Goal: Task Accomplishment & Management: Manage account settings

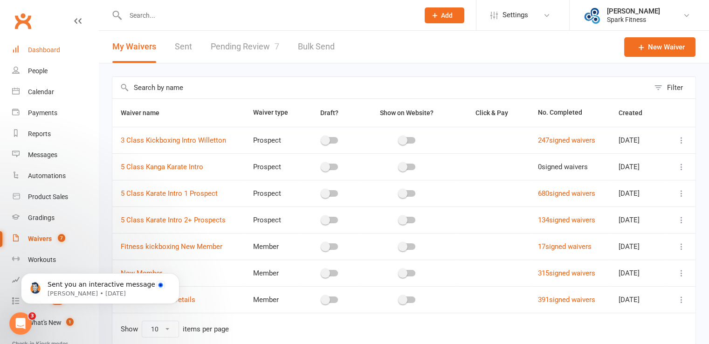
click at [48, 52] on div "Dashboard" at bounding box center [44, 49] width 32 height 7
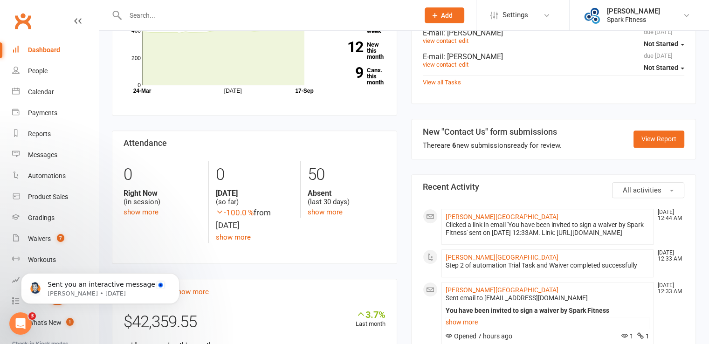
scroll to position [233, 0]
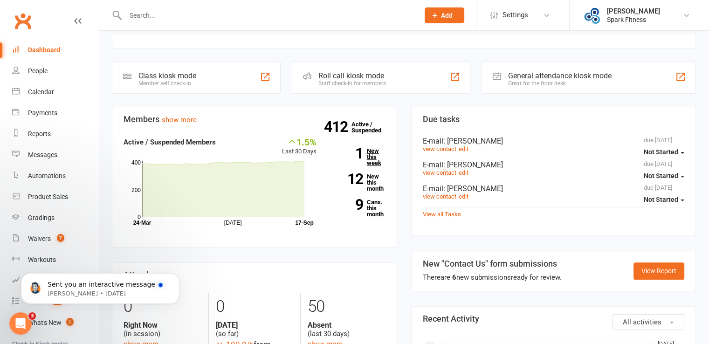
click at [368, 148] on link "1 New this week" at bounding box center [358, 157] width 55 height 18
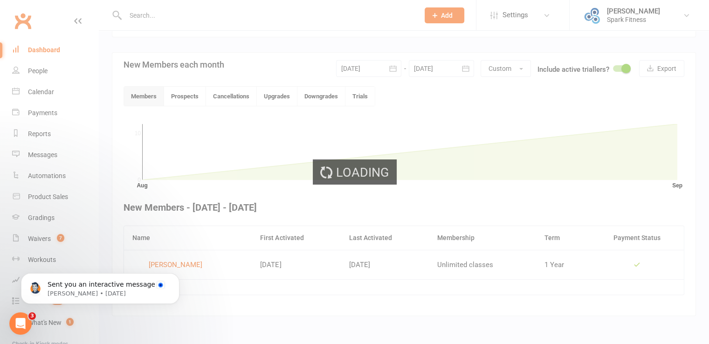
scroll to position [202, 0]
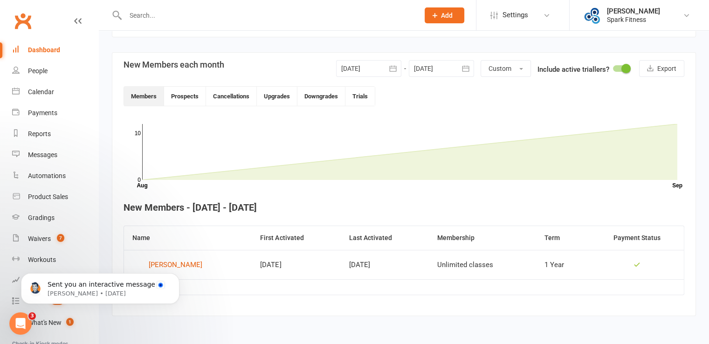
click at [175, 268] on body "Sent you an interactive message [PERSON_NAME] • [DATE]" at bounding box center [100, 286] width 179 height 58
click at [170, 334] on html "Prospect Member Non-attending contact Class / event Appointment Grading event T…" at bounding box center [354, 71] width 709 height 546
click at [179, 265] on body "Sent you an interactive message [PERSON_NAME] • [DATE]" at bounding box center [100, 286] width 179 height 58
click at [157, 263] on body "Sent you an interactive message [PERSON_NAME] • [DATE]" at bounding box center [100, 286] width 179 height 58
click at [159, 266] on body "Sent you an interactive message [PERSON_NAME] • [DATE]" at bounding box center [100, 286] width 179 height 58
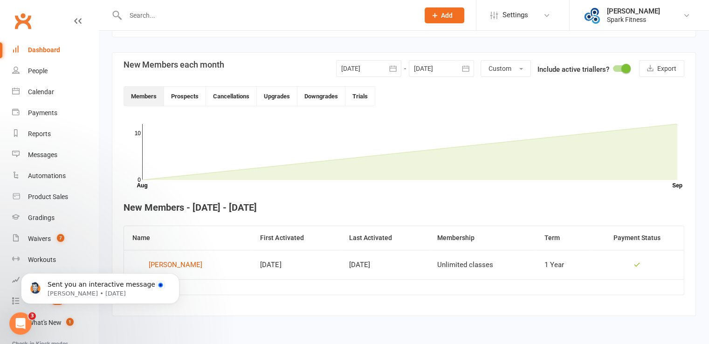
click at [156, 265] on body "Sent you an interactive message [PERSON_NAME] • [DATE]" at bounding box center [100, 286] width 179 height 58
click at [177, 16] on input "text" at bounding box center [268, 15] width 290 height 13
click at [172, 262] on body "Sent you an interactive message [PERSON_NAME] • [DATE]" at bounding box center [100, 286] width 179 height 58
click at [172, 263] on body "Sent you an interactive message [PERSON_NAME] • [DATE]" at bounding box center [100, 286] width 179 height 58
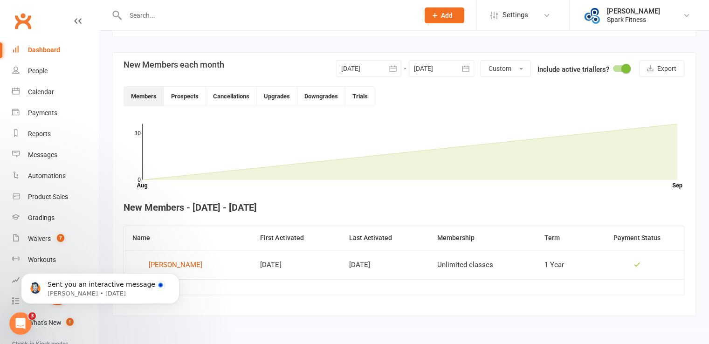
click at [177, 267] on body "Sent you an interactive message [PERSON_NAME] • [DATE]" at bounding box center [100, 286] width 179 height 58
click at [178, 267] on body "Sent you an interactive message [PERSON_NAME] • [DATE]" at bounding box center [100, 286] width 179 height 58
click at [151, 266] on body "Sent you an interactive message [PERSON_NAME] • [DATE]" at bounding box center [100, 286] width 179 height 58
click at [190, 267] on html "Sent you an interactive message [PERSON_NAME] • [DATE]" at bounding box center [100, 286] width 187 height 65
click at [178, 275] on icon "Dismiss notification" at bounding box center [176, 275] width 5 height 5
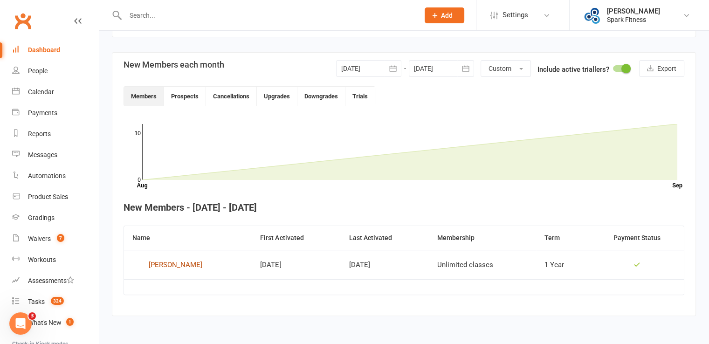
click at [178, 263] on div "[PERSON_NAME]" at bounding box center [176, 265] width 54 height 14
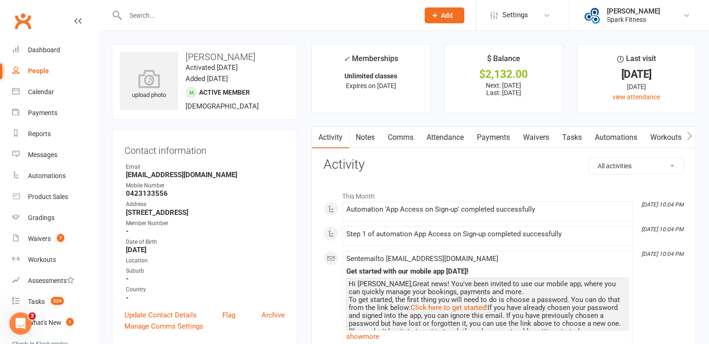
click at [505, 139] on link "Payments" at bounding box center [493, 137] width 46 height 21
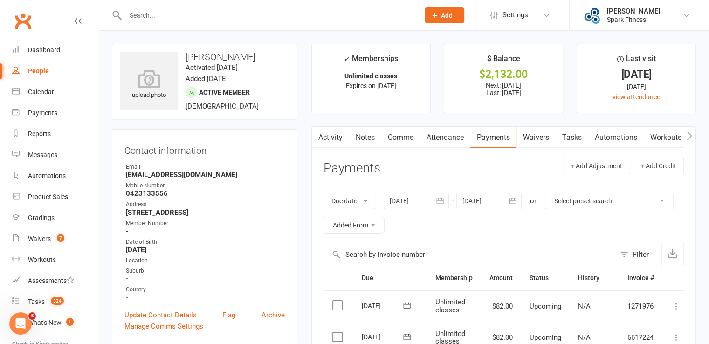
click at [332, 140] on link "Activity" at bounding box center [330, 137] width 37 height 21
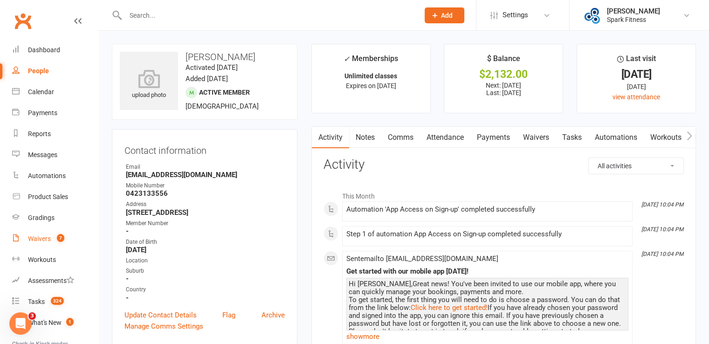
click at [41, 241] on div "Waivers" at bounding box center [39, 238] width 23 height 7
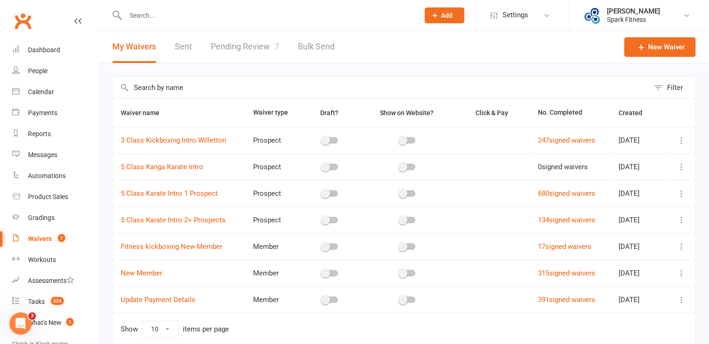
click at [240, 46] on link "Pending Review 7" at bounding box center [245, 47] width 69 height 32
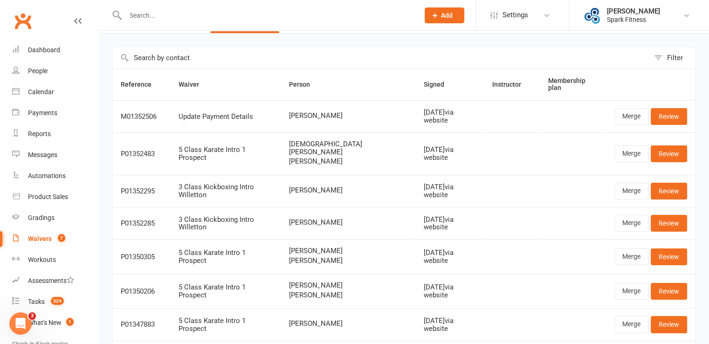
scroll to position [47, 0]
